Goal: Task Accomplishment & Management: Complete application form

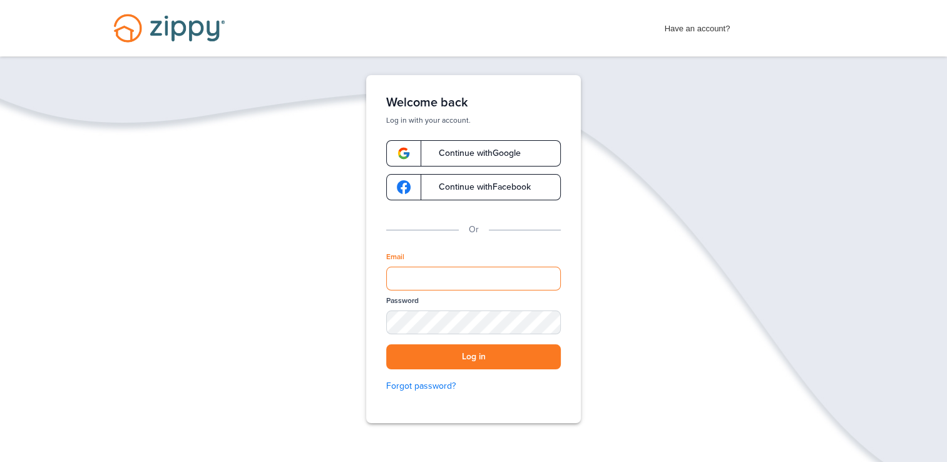
click at [506, 271] on input "Email" at bounding box center [473, 279] width 175 height 24
type input "**********"
click at [386, 344] on button "Log in" at bounding box center [473, 357] width 175 height 26
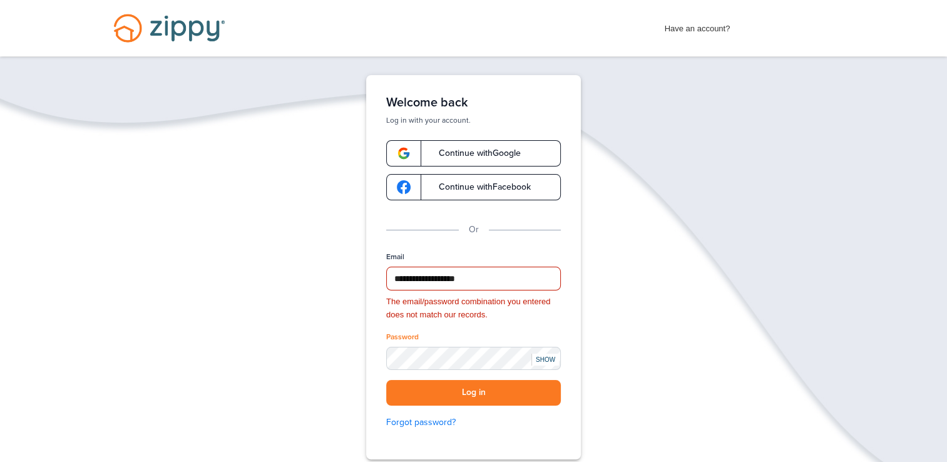
click at [541, 357] on div "SHOW" at bounding box center [545, 360] width 28 height 12
click at [491, 392] on button "Log in" at bounding box center [473, 393] width 175 height 26
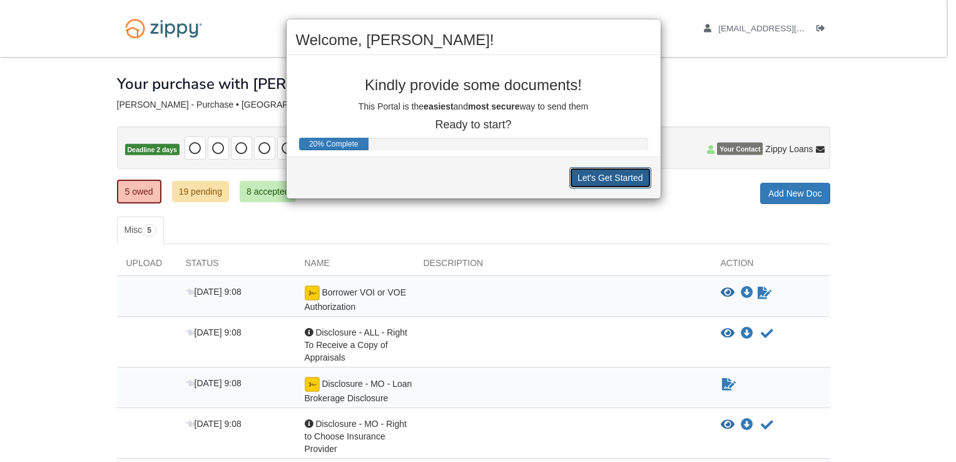
click at [633, 177] on button "Let's Get Started" at bounding box center [610, 177] width 82 height 21
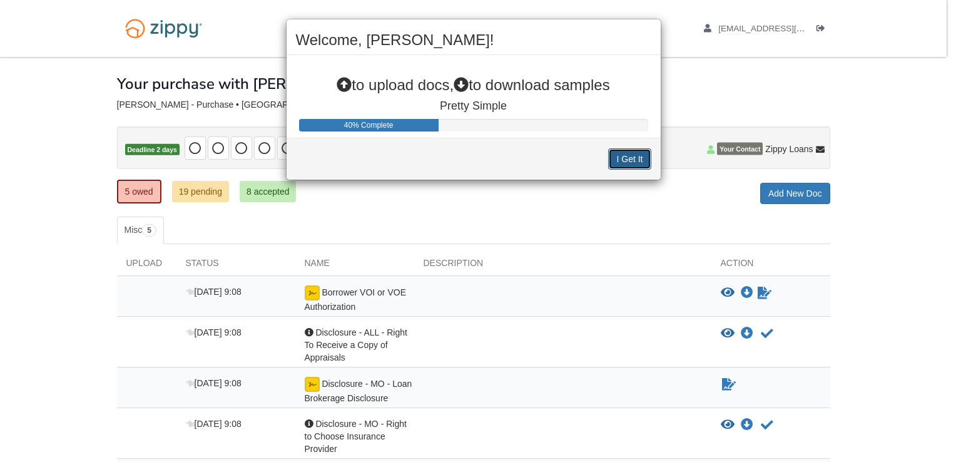
click at [626, 161] on button "I Get It" at bounding box center [629, 158] width 43 height 21
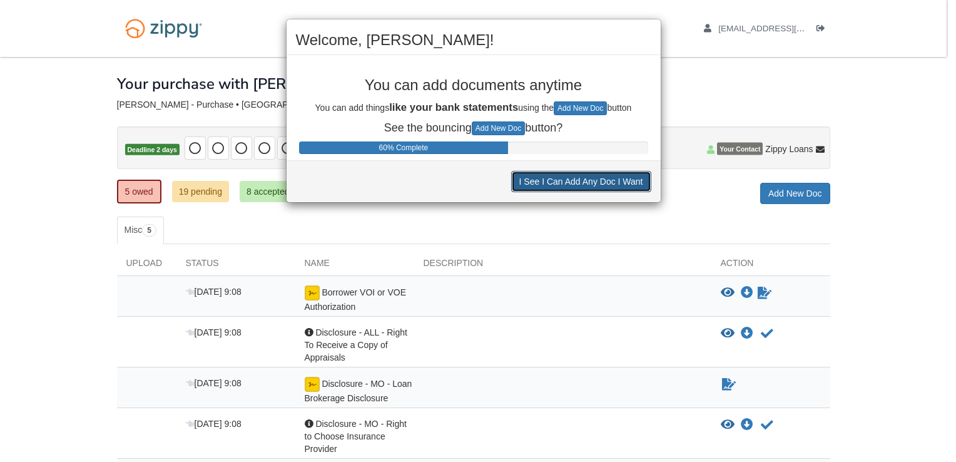
click at [621, 183] on button "I See I Can Add Any Doc I Want" at bounding box center [581, 181] width 140 height 21
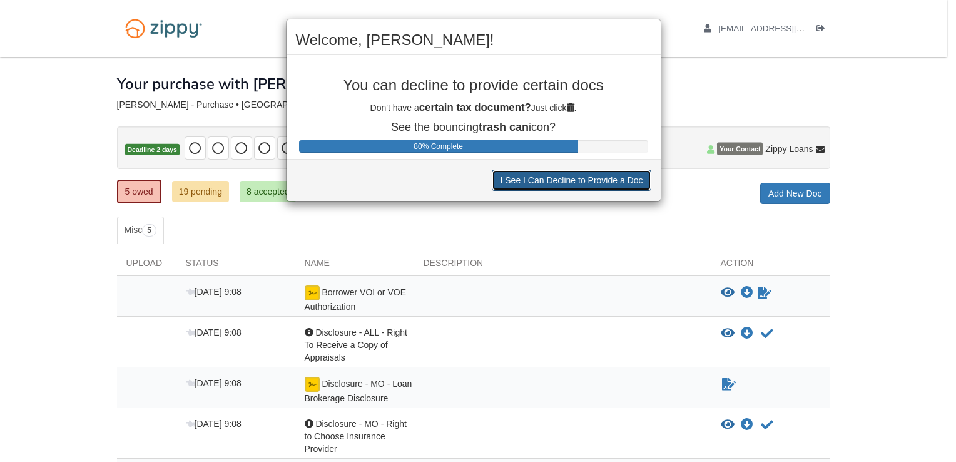
click at [621, 183] on button "I See I Can Decline to Provide a Doc" at bounding box center [571, 180] width 159 height 21
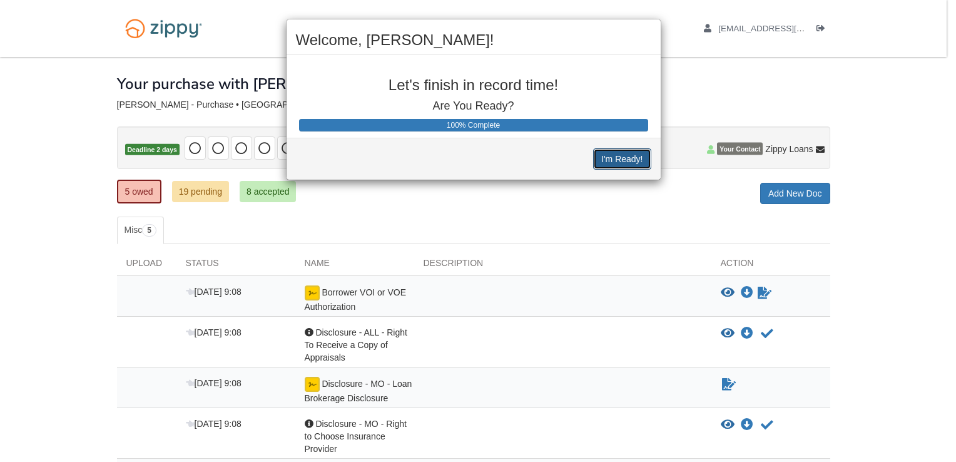
click at [628, 156] on button "I'm Ready!" at bounding box center [622, 158] width 58 height 21
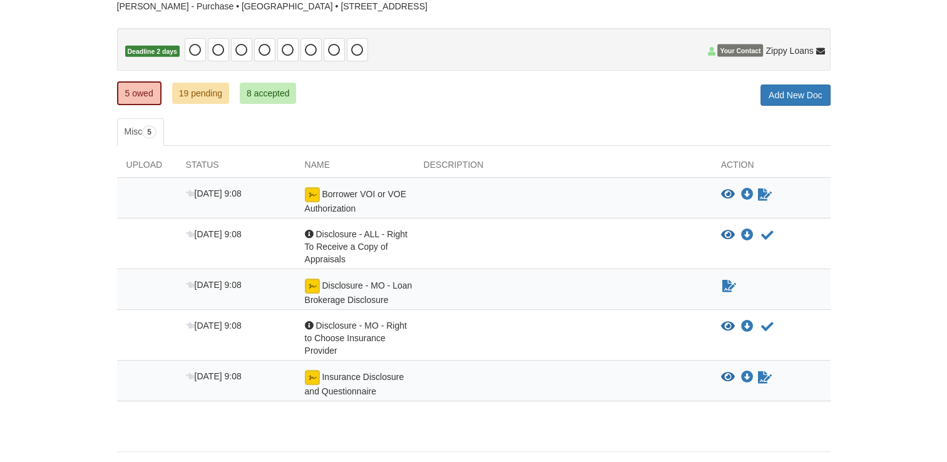
scroll to position [73, 0]
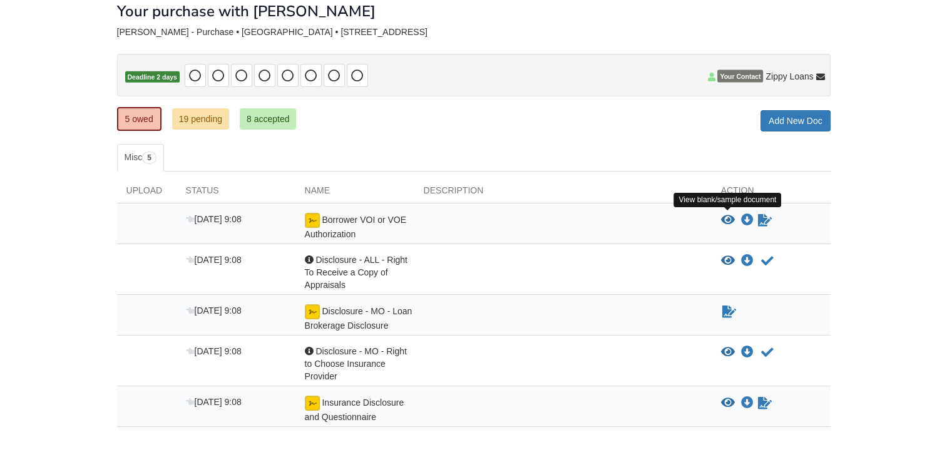
click at [725, 219] on icon "View Borrower VOI or VOE Authorization" at bounding box center [728, 220] width 14 height 13
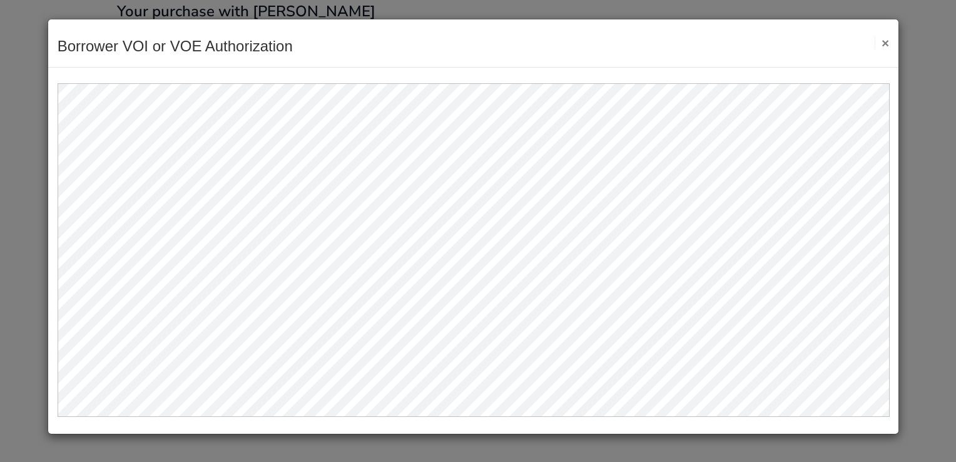
click at [886, 44] on button "×" at bounding box center [882, 42] width 14 height 13
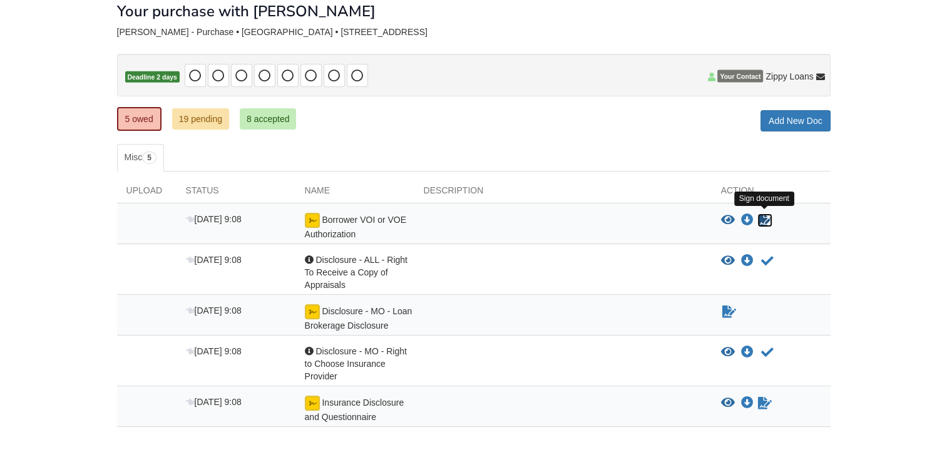
click at [763, 220] on icon "Sign Form" at bounding box center [765, 220] width 14 height 13
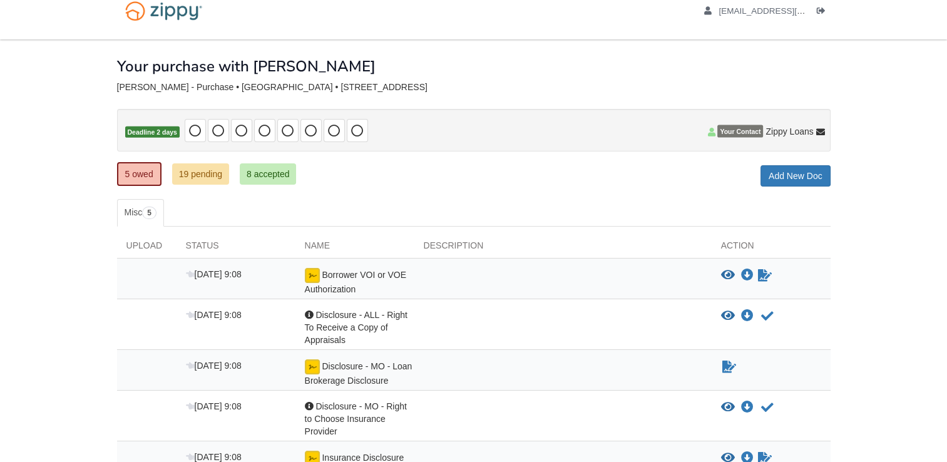
scroll to position [10, 0]
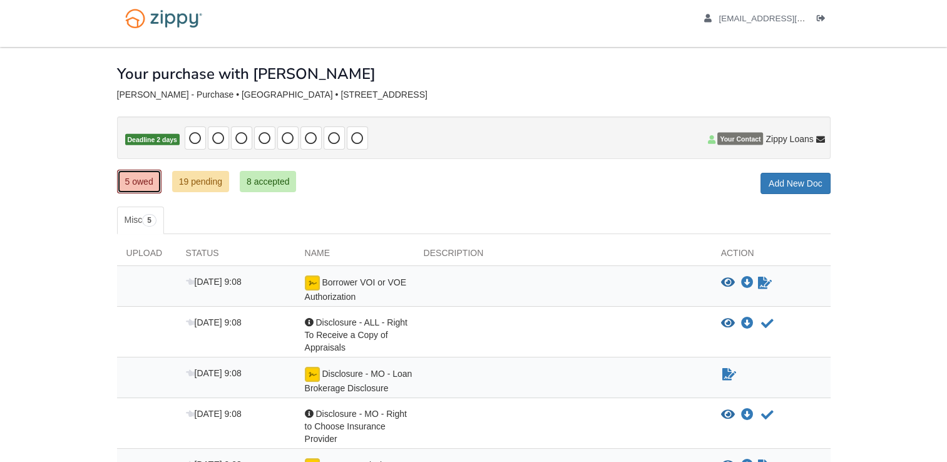
click at [136, 178] on link "5 owed" at bounding box center [139, 182] width 44 height 24
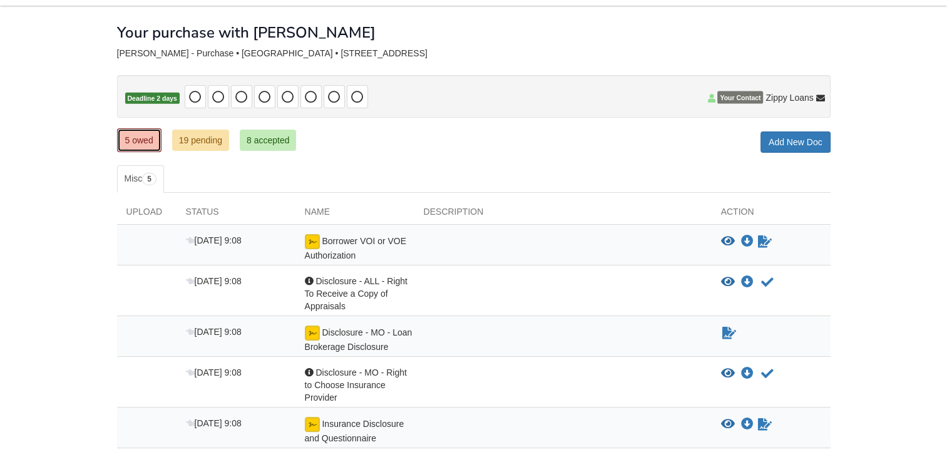
scroll to position [73, 0]
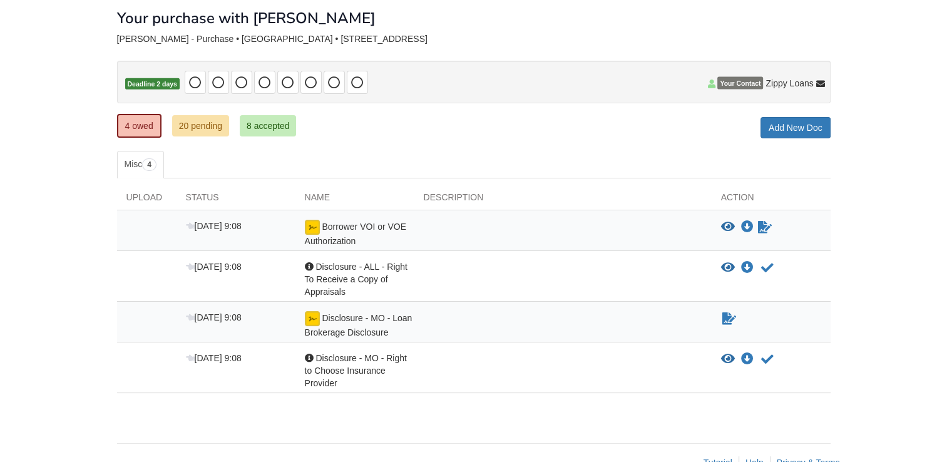
scroll to position [95, 0]
